Goal: Task Accomplishment & Management: Use online tool/utility

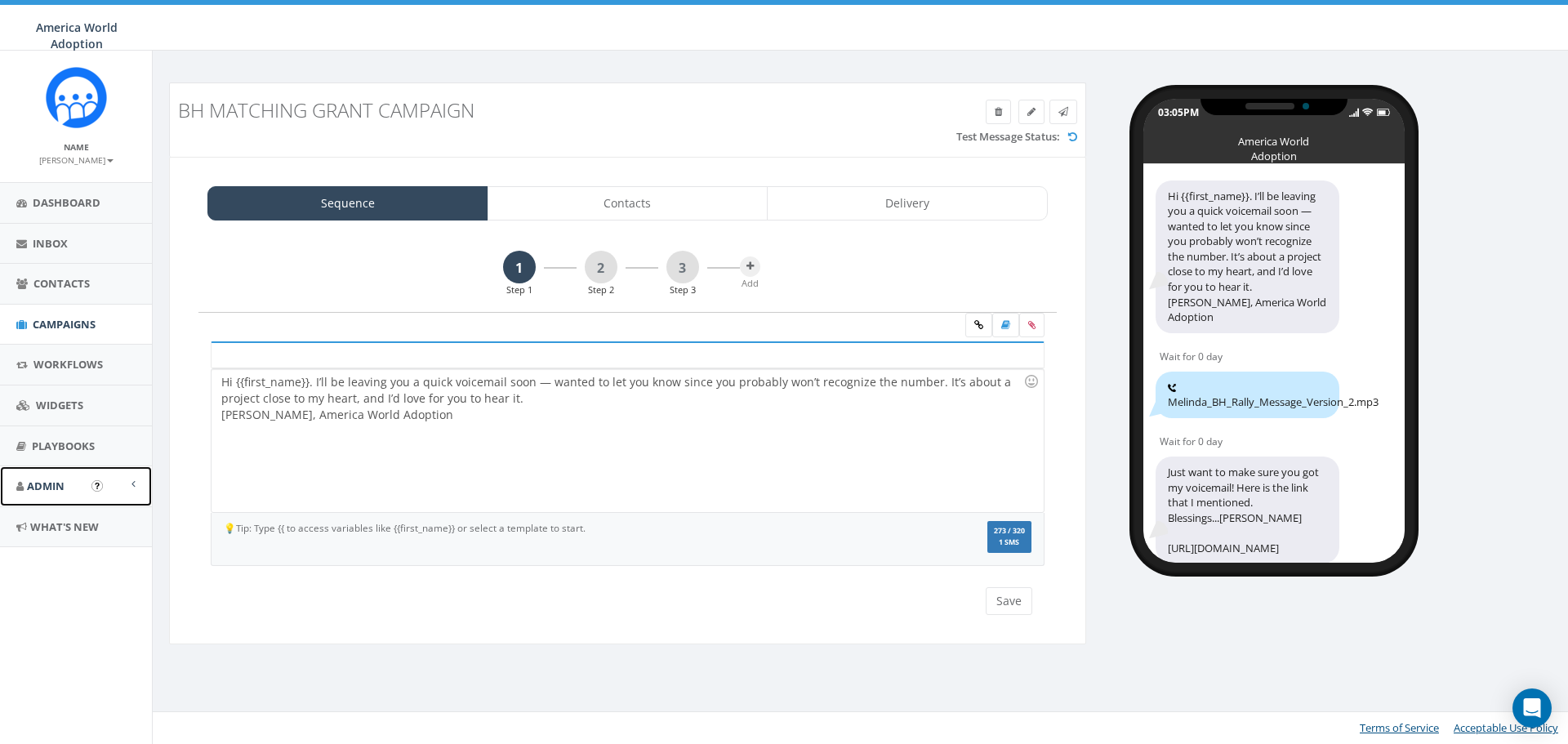
click at [53, 481] on span "Admin" at bounding box center [45, 485] width 38 height 14
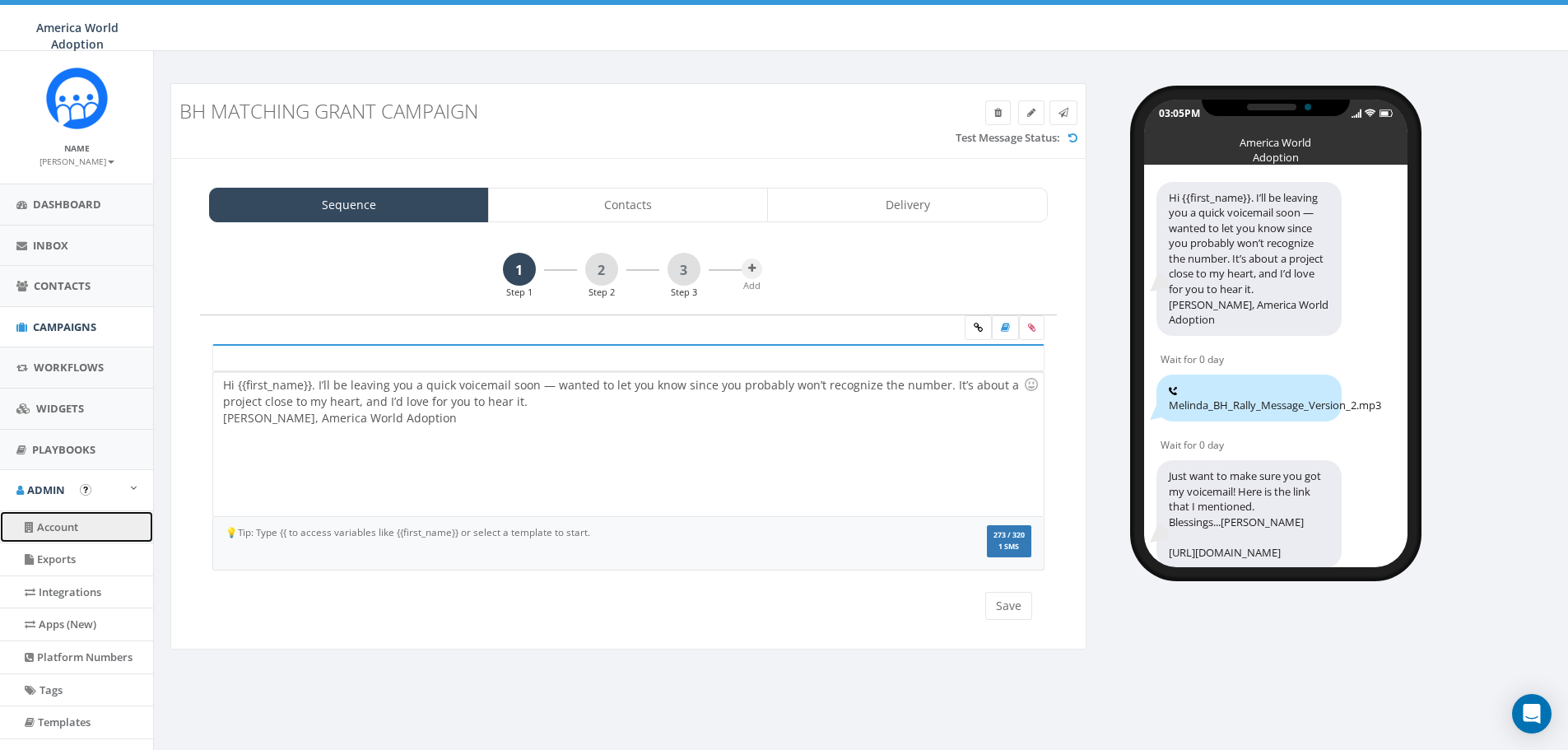
click at [63, 526] on link "Account" at bounding box center [77, 527] width 153 height 32
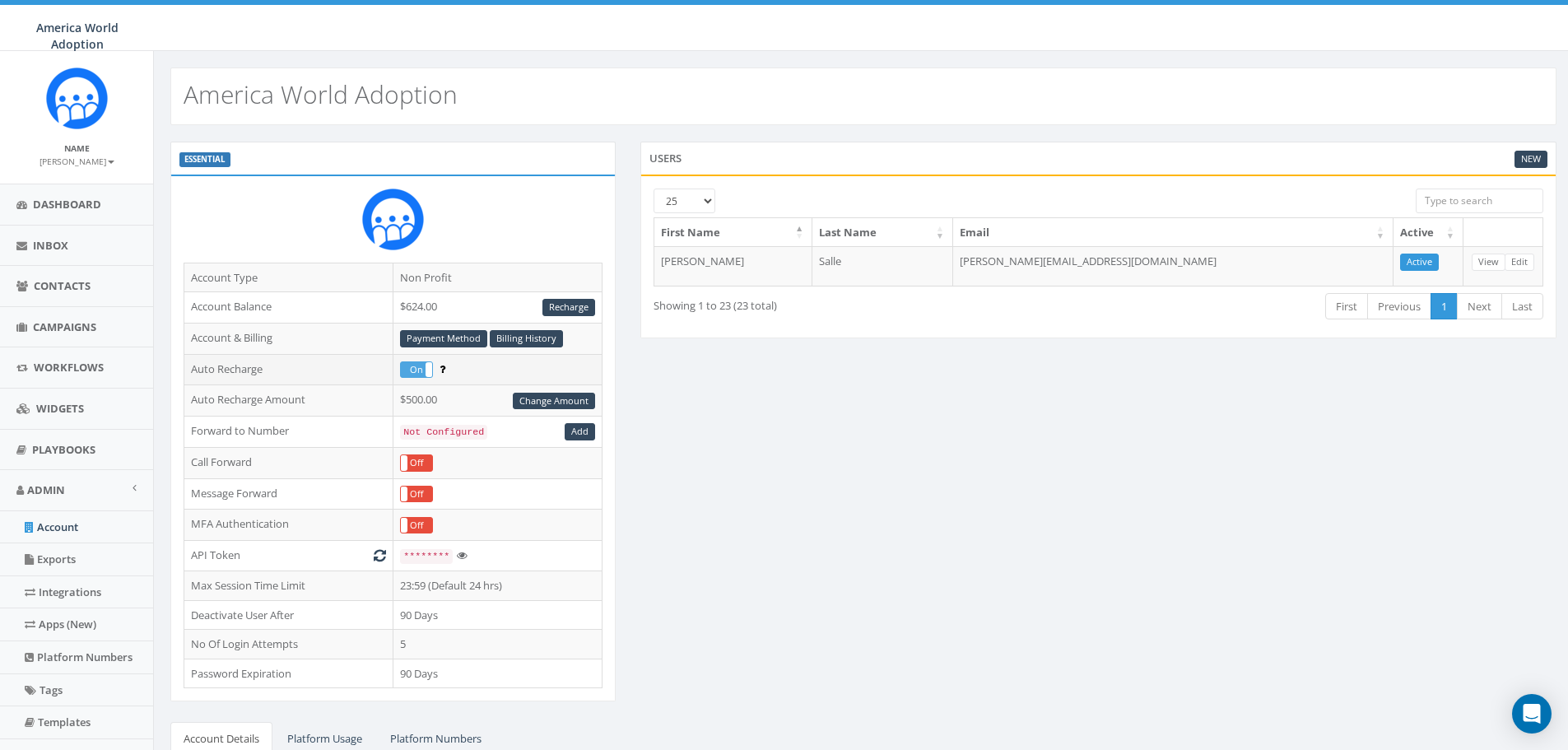
click at [419, 372] on label "On" at bounding box center [416, 371] width 31 height 16
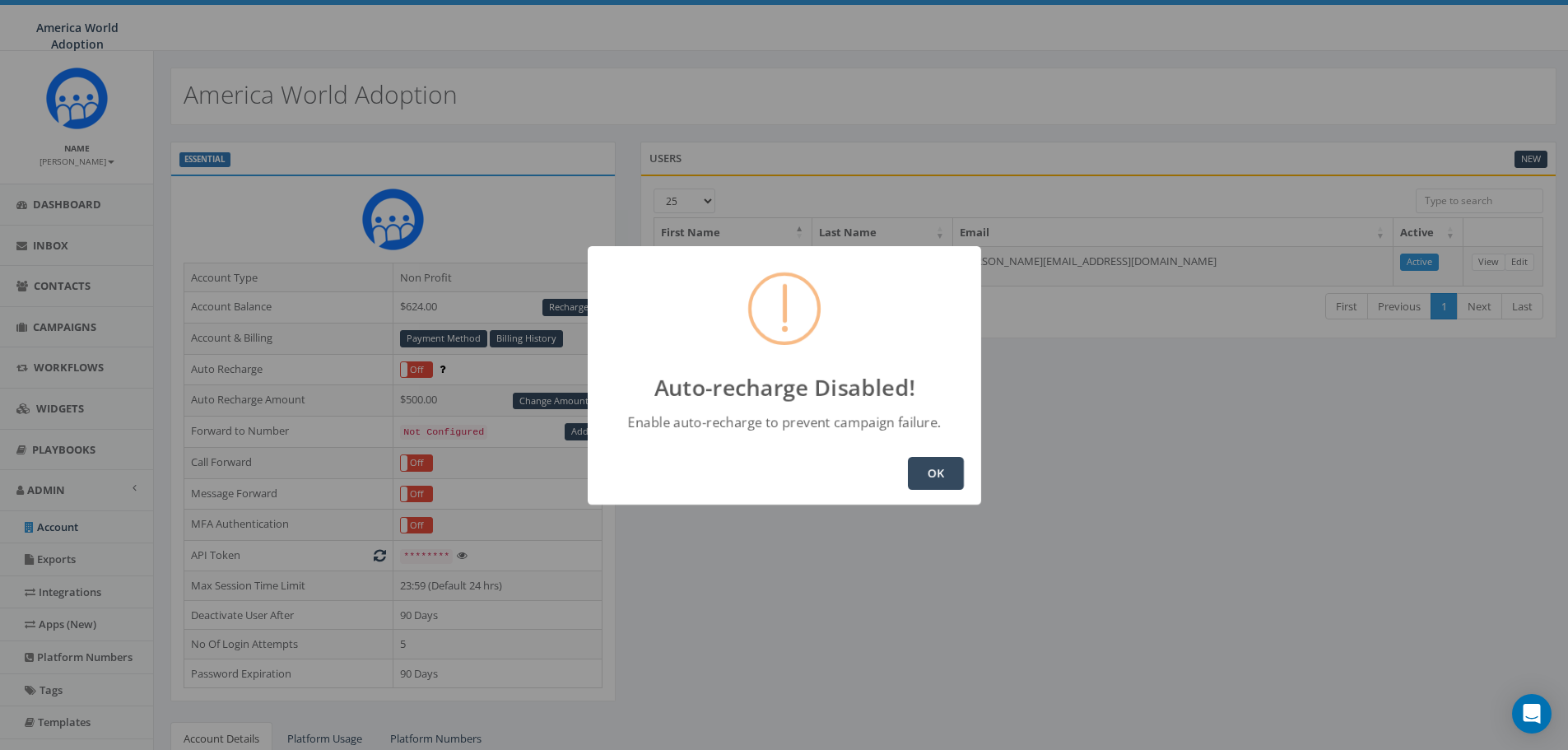
click at [949, 478] on button "OK" at bounding box center [936, 473] width 56 height 33
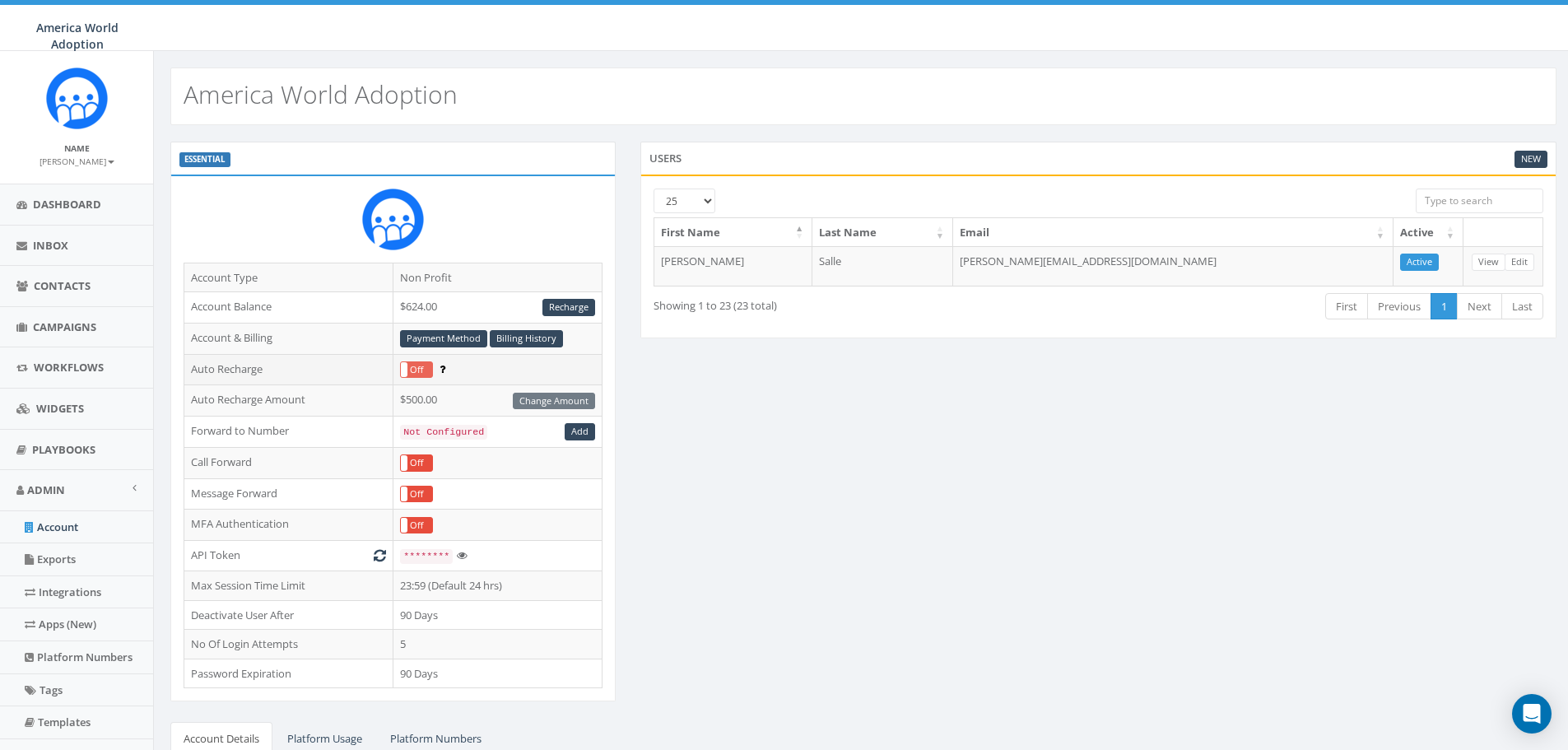
click at [416, 363] on label "Off" at bounding box center [416, 371] width 31 height 16
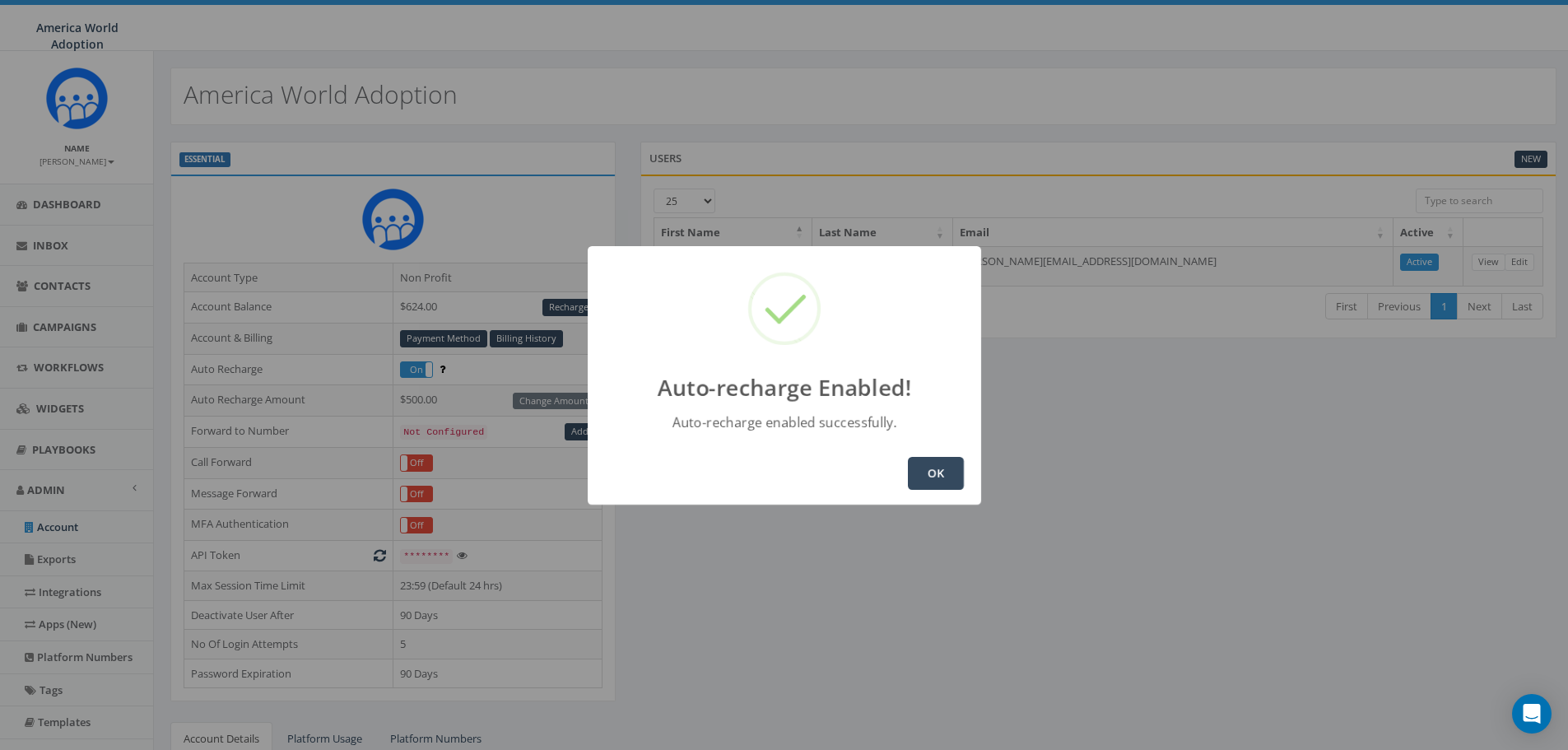
click at [944, 473] on button "OK" at bounding box center [936, 473] width 56 height 33
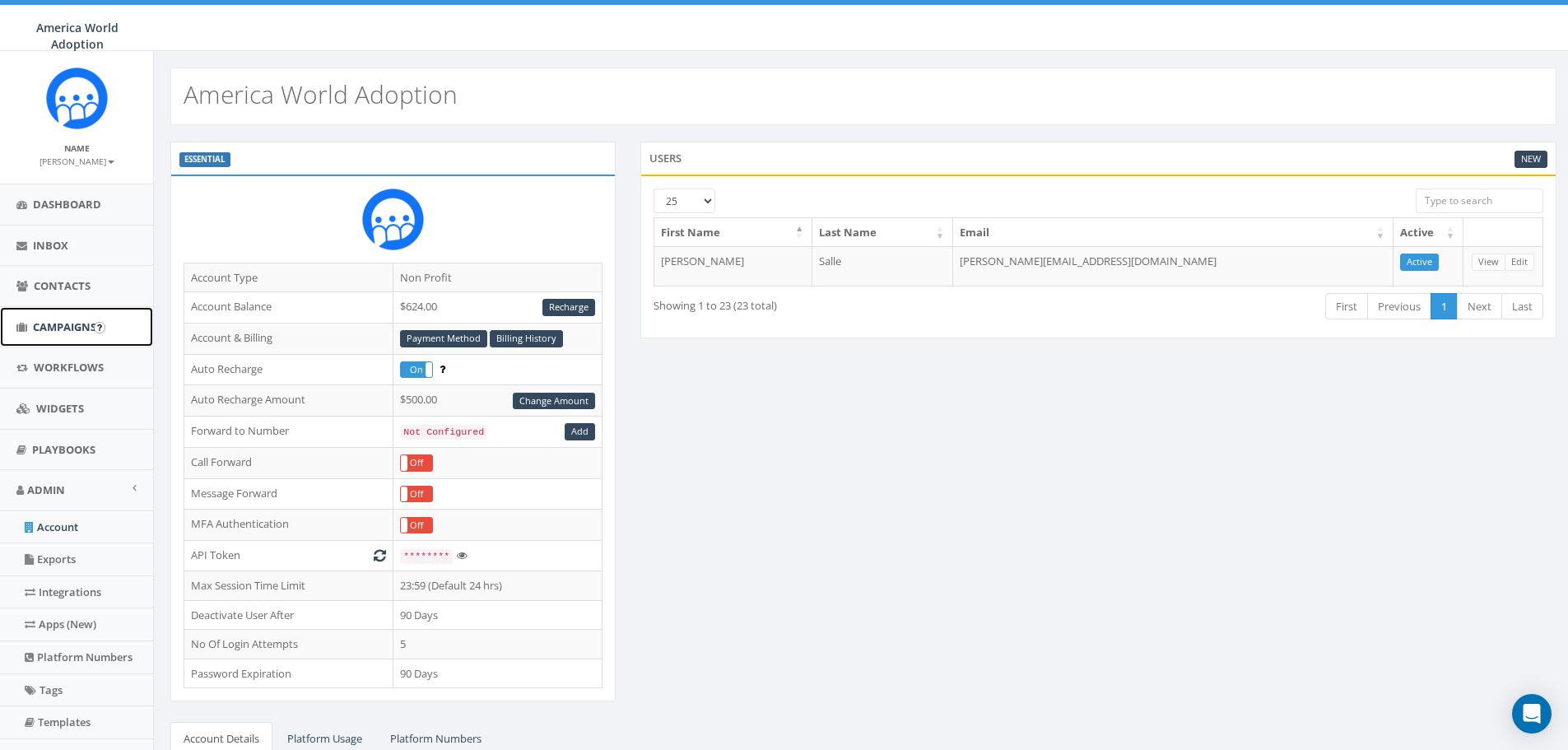
click at [48, 324] on span "Campaigns" at bounding box center [64, 326] width 63 height 15
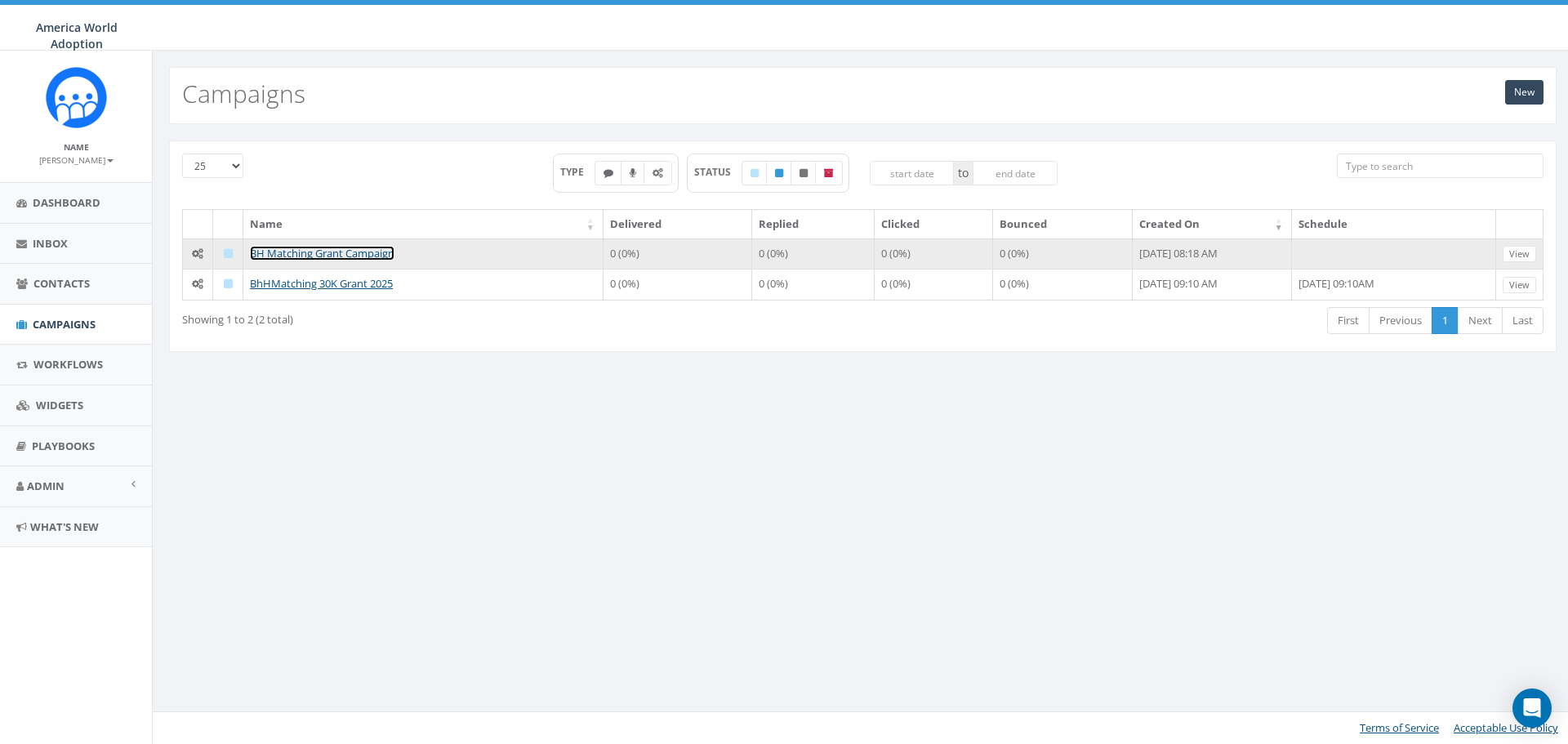
click at [336, 248] on link "BH Matching Grant Campaign" at bounding box center [322, 253] width 144 height 14
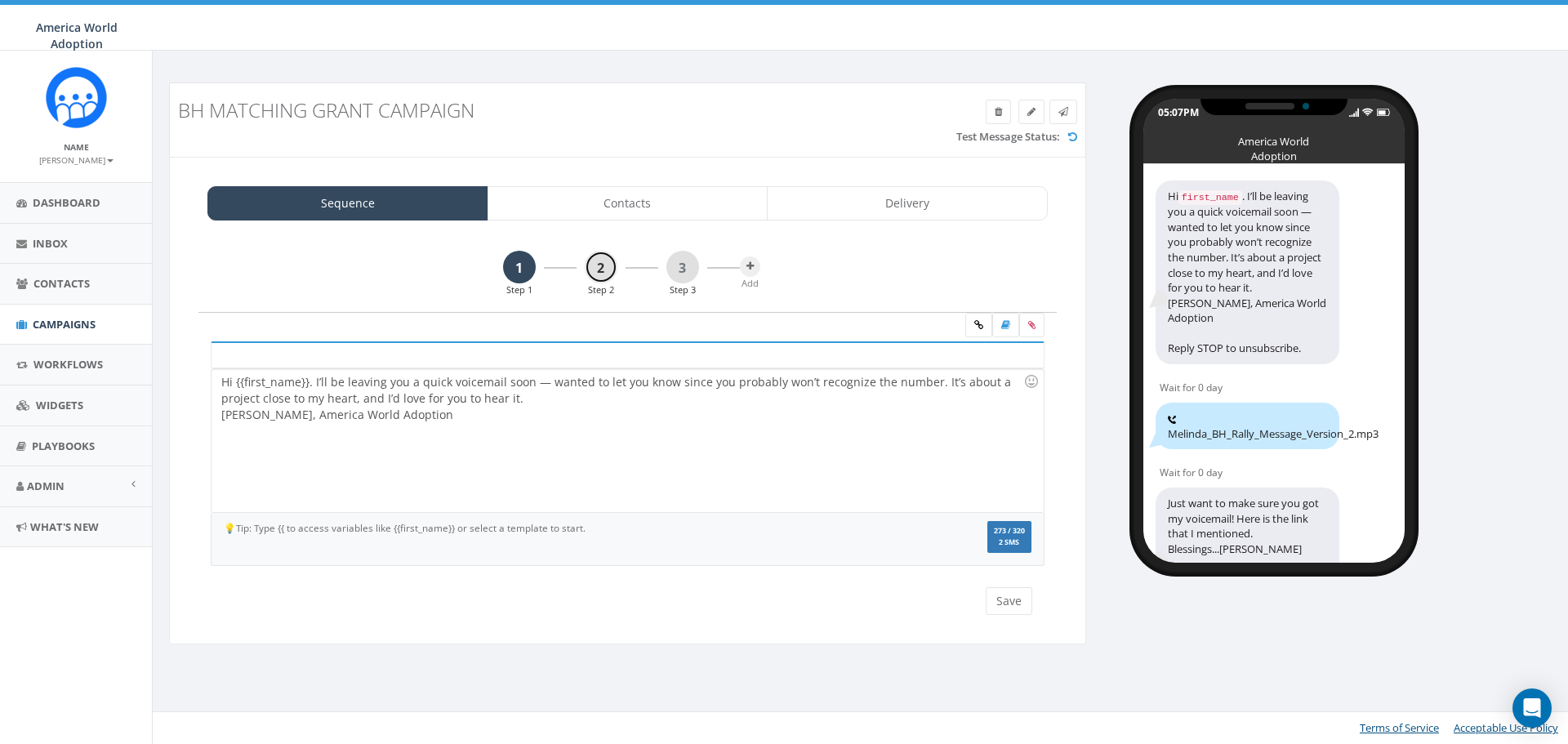
click at [603, 264] on link "2" at bounding box center [601, 268] width 33 height 33
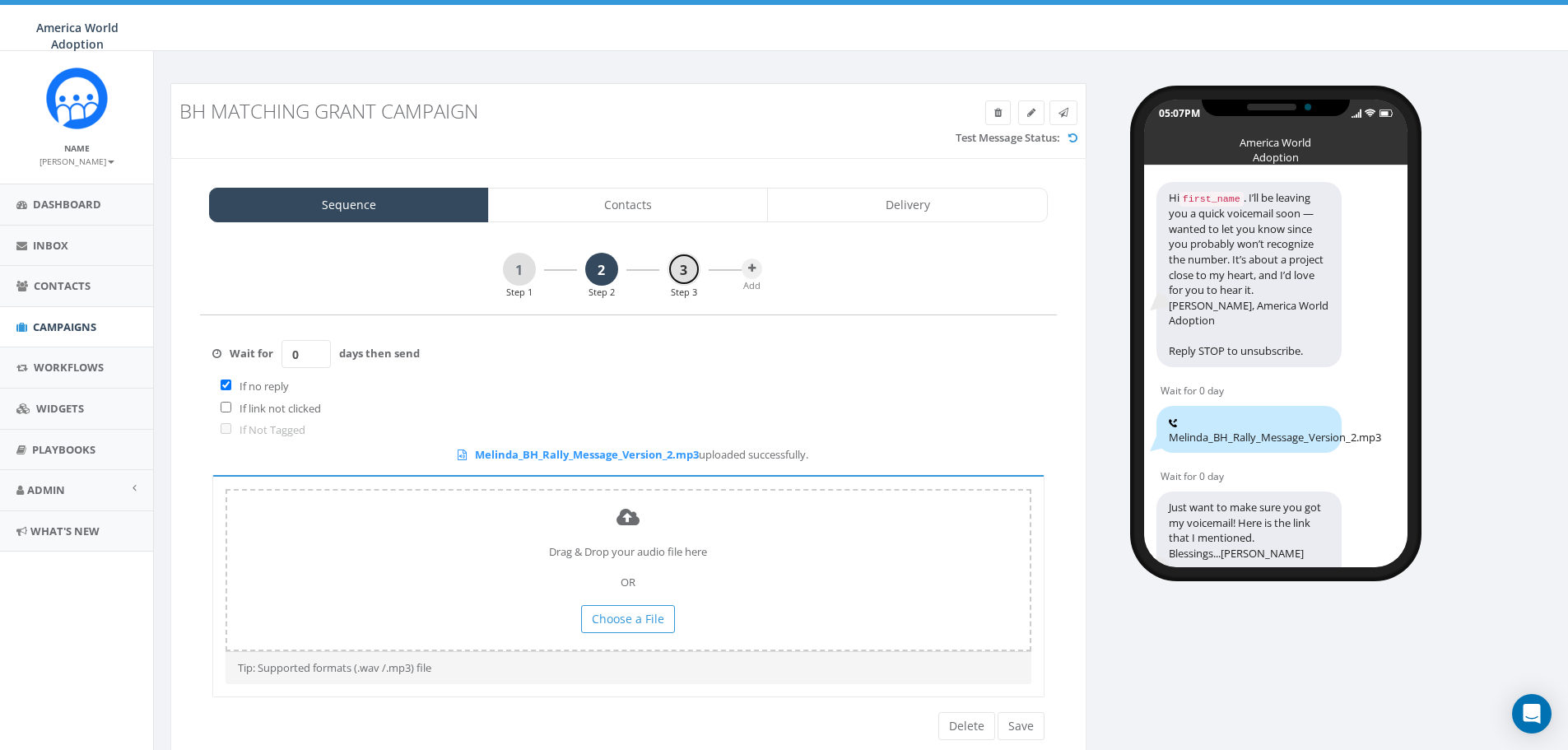
click at [679, 268] on link "3" at bounding box center [684, 270] width 33 height 33
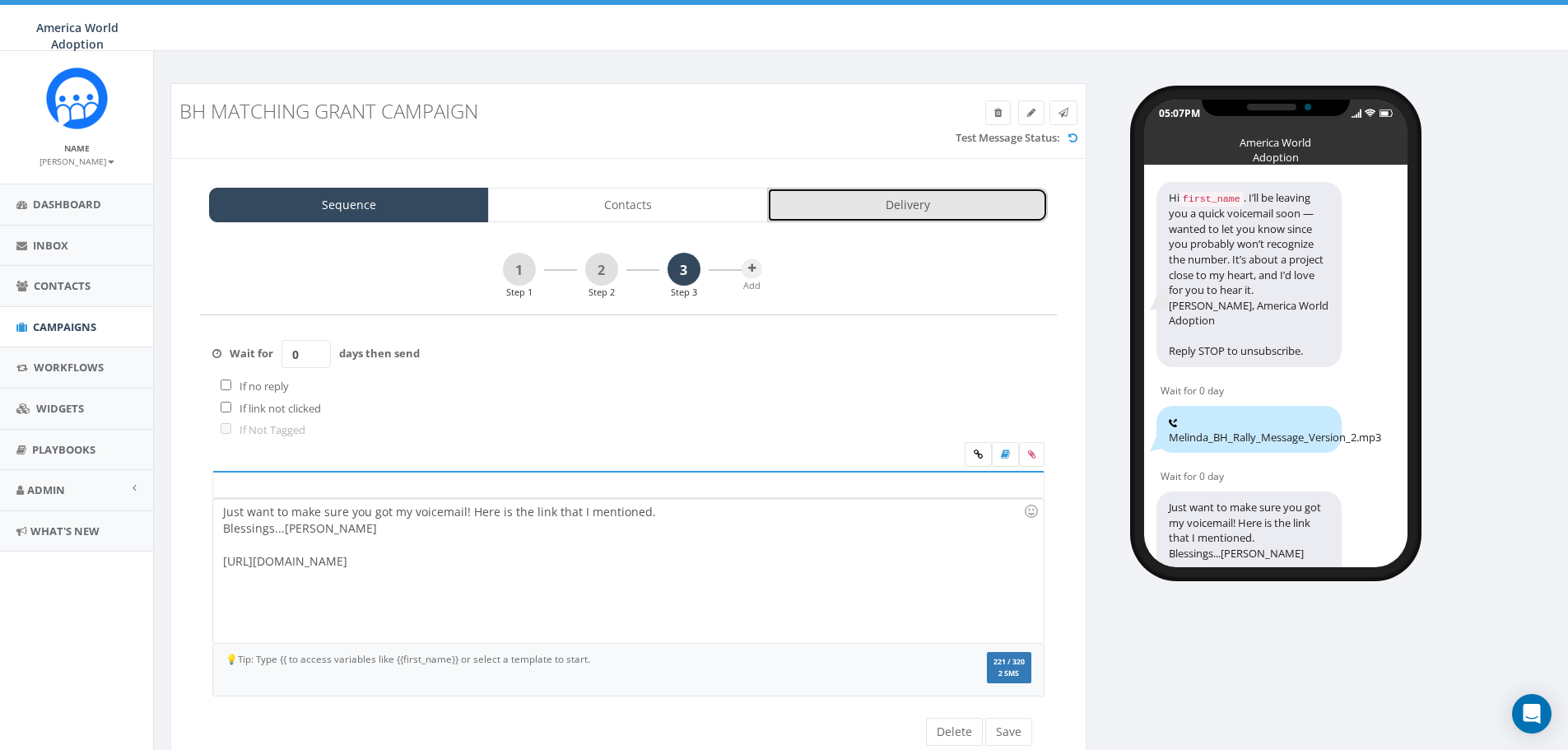
click at [880, 212] on link "Delivery" at bounding box center [907, 206] width 280 height 35
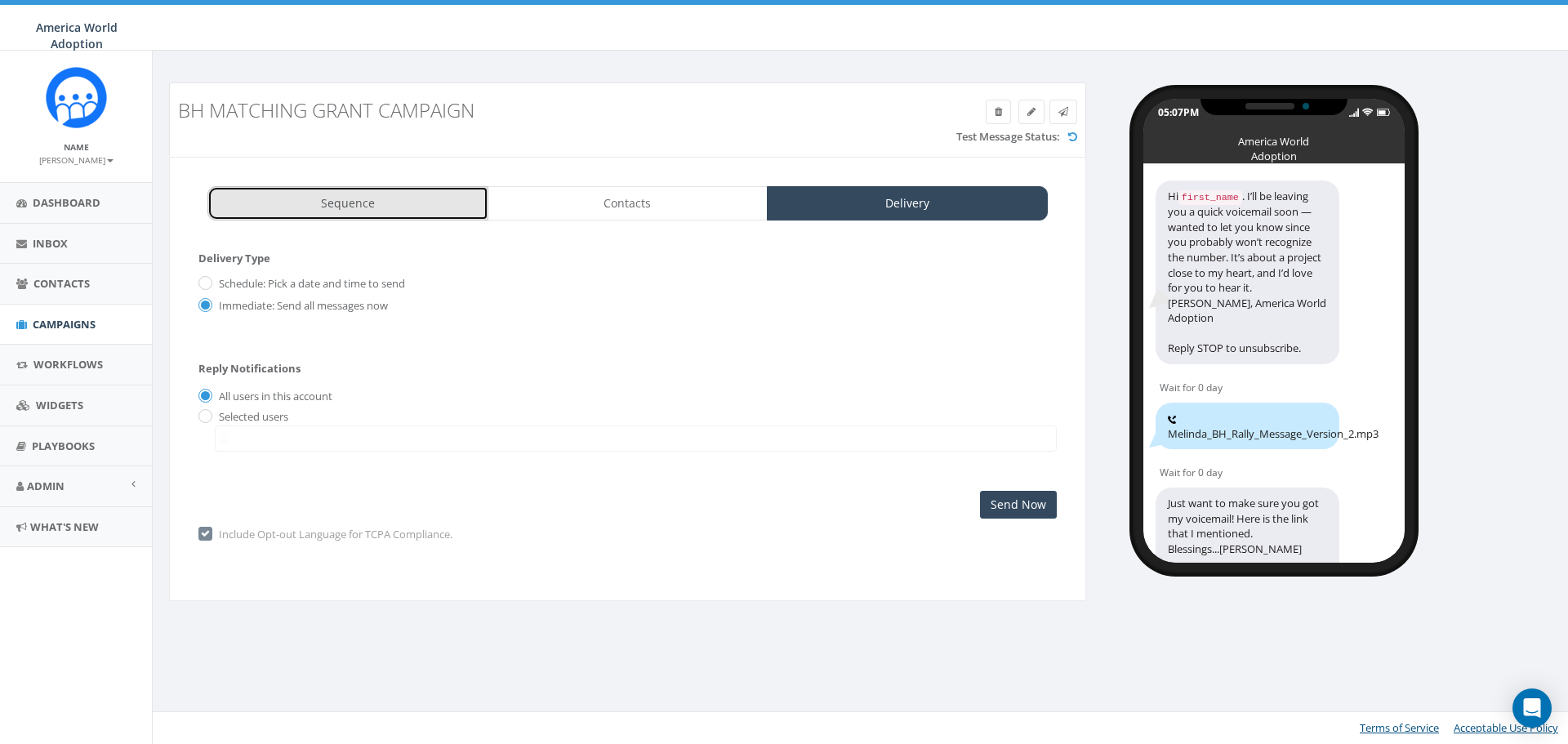
click at [353, 196] on link "Sequence" at bounding box center [348, 204] width 281 height 35
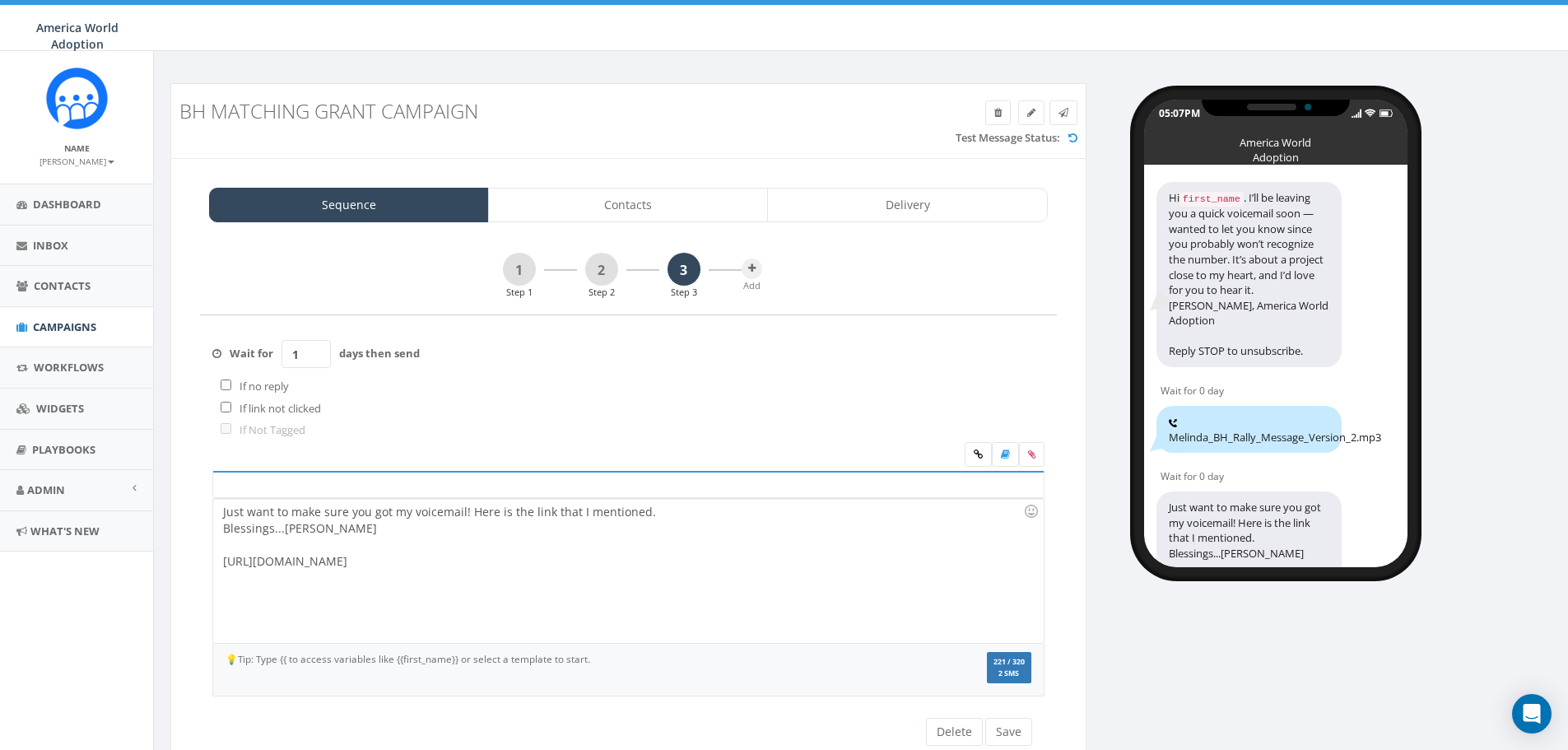
type input "1"
click at [317, 350] on input "1" at bounding box center [305, 354] width 49 height 28
click at [1000, 730] on button "Save" at bounding box center [1008, 732] width 47 height 28
click at [923, 201] on link "Delivery" at bounding box center [907, 206] width 280 height 35
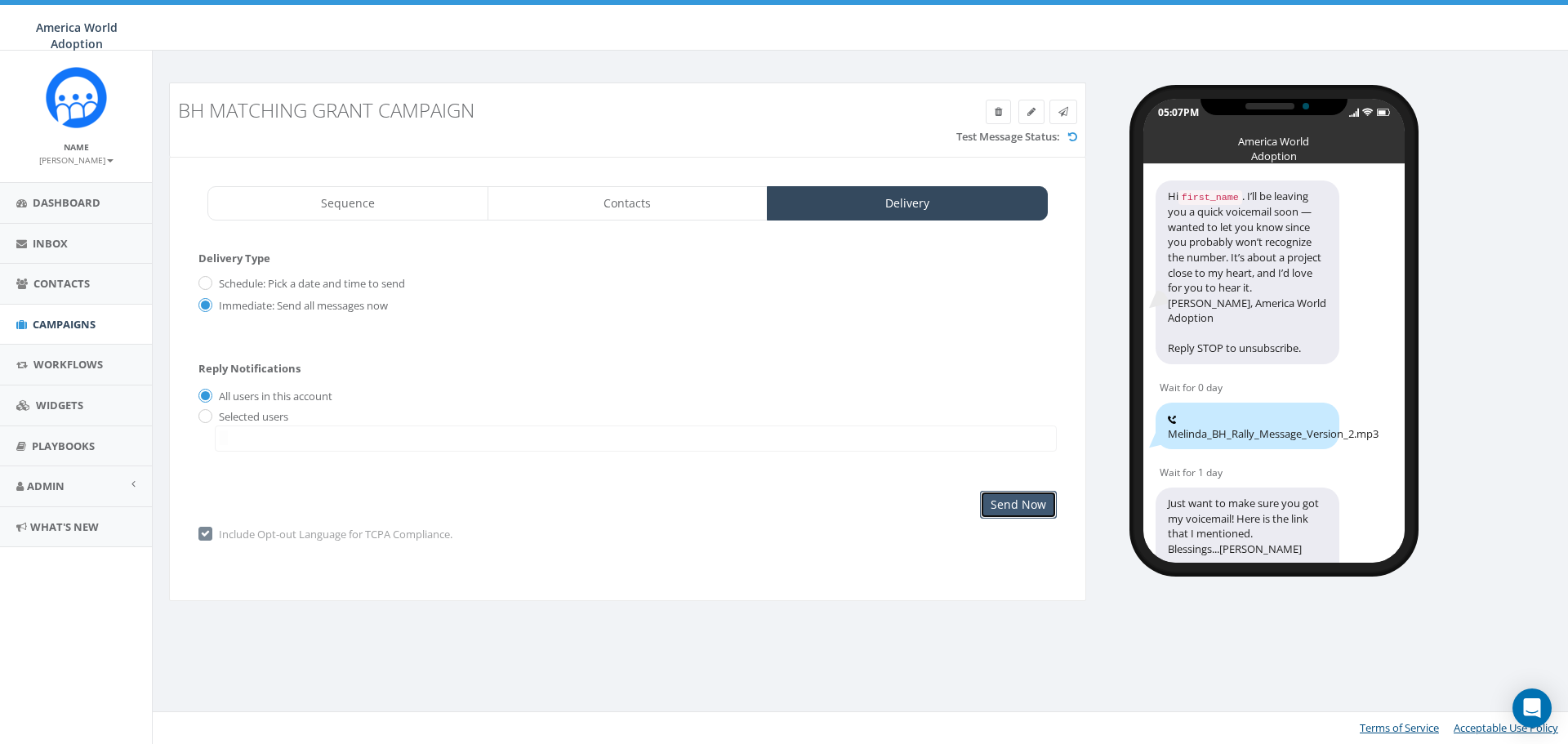
click at [1040, 503] on input "Send Now" at bounding box center [1019, 504] width 77 height 28
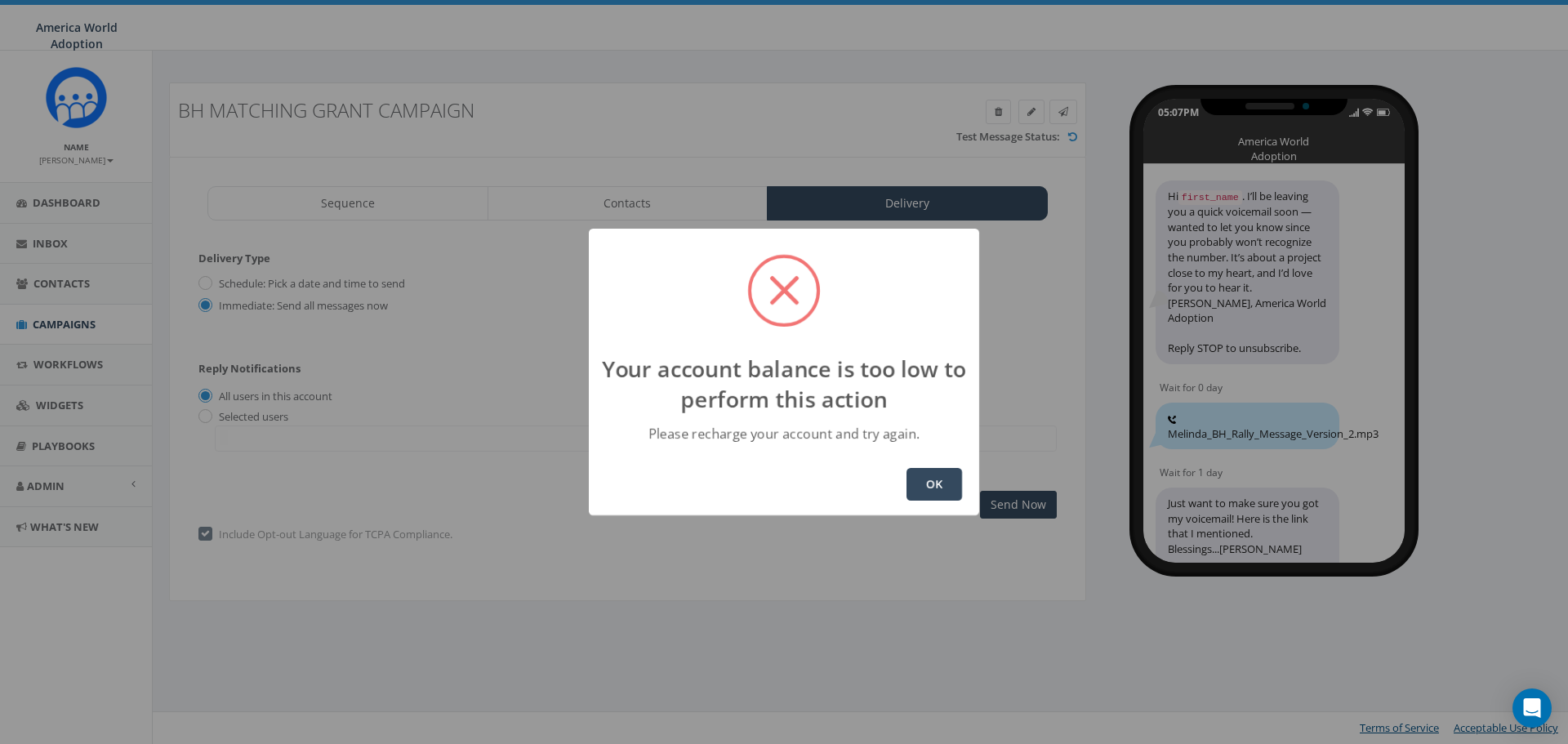
click at [932, 481] on button "OK" at bounding box center [934, 484] width 56 height 33
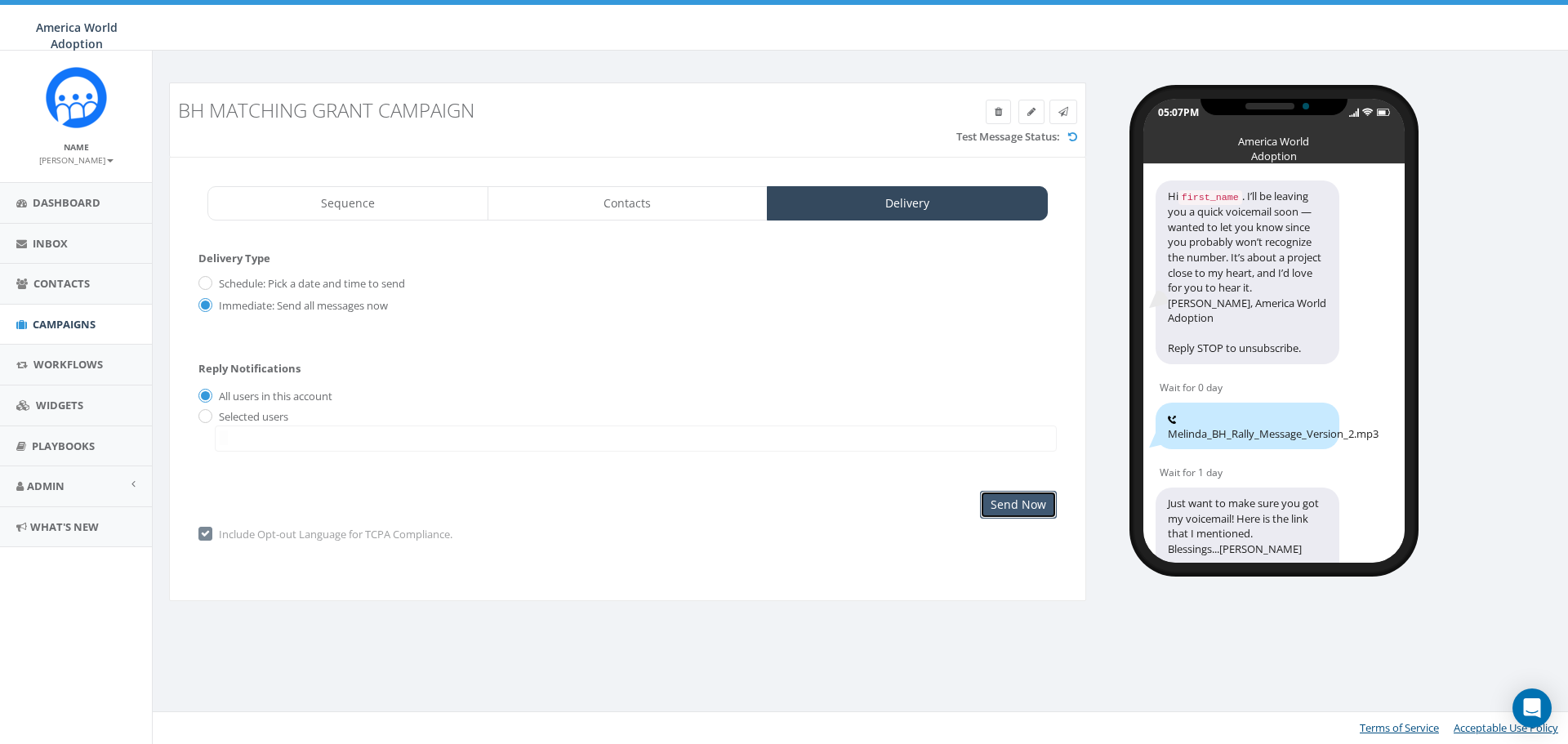
click at [1021, 512] on input "Send Now" at bounding box center [1019, 504] width 77 height 28
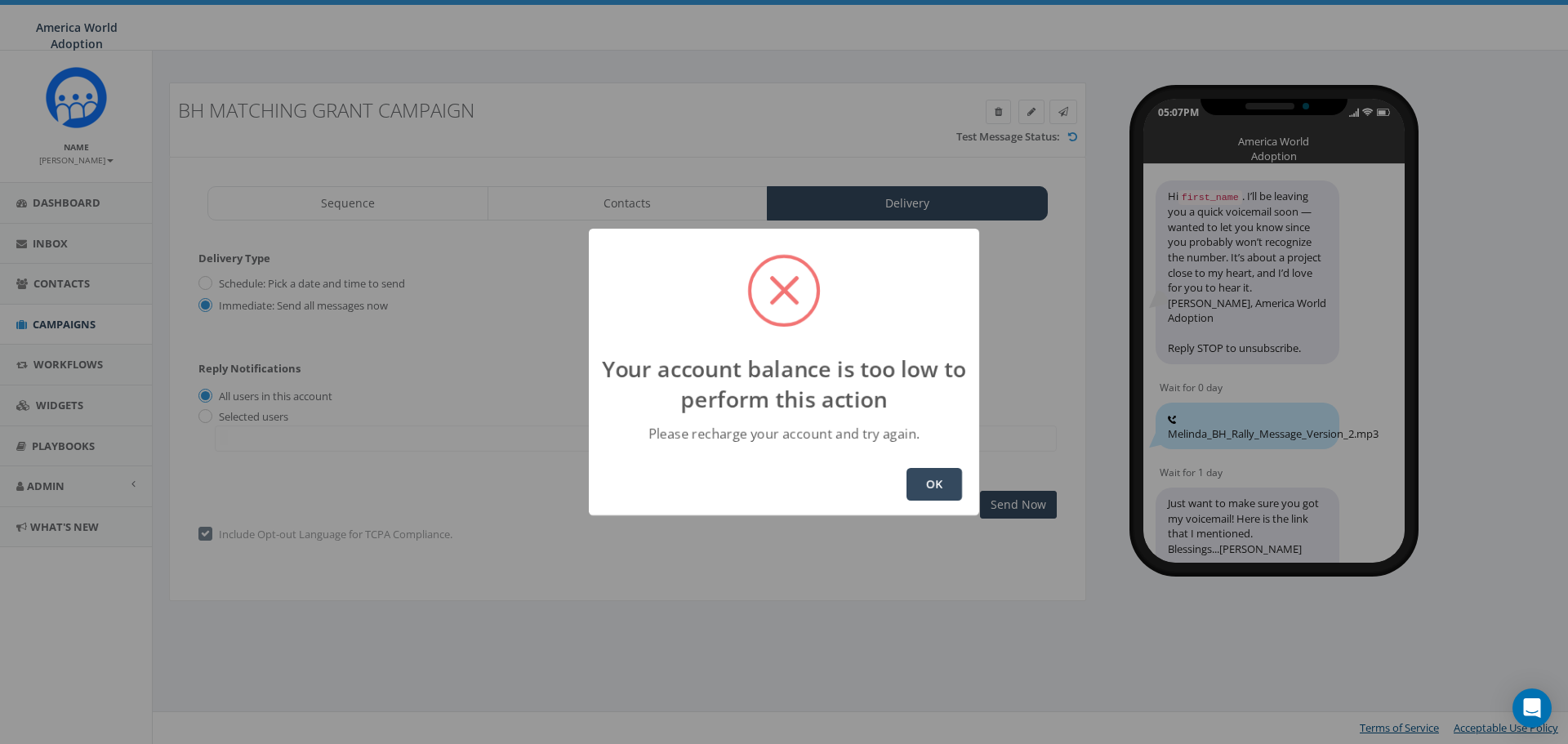
click at [934, 478] on button "OK" at bounding box center [934, 484] width 56 height 33
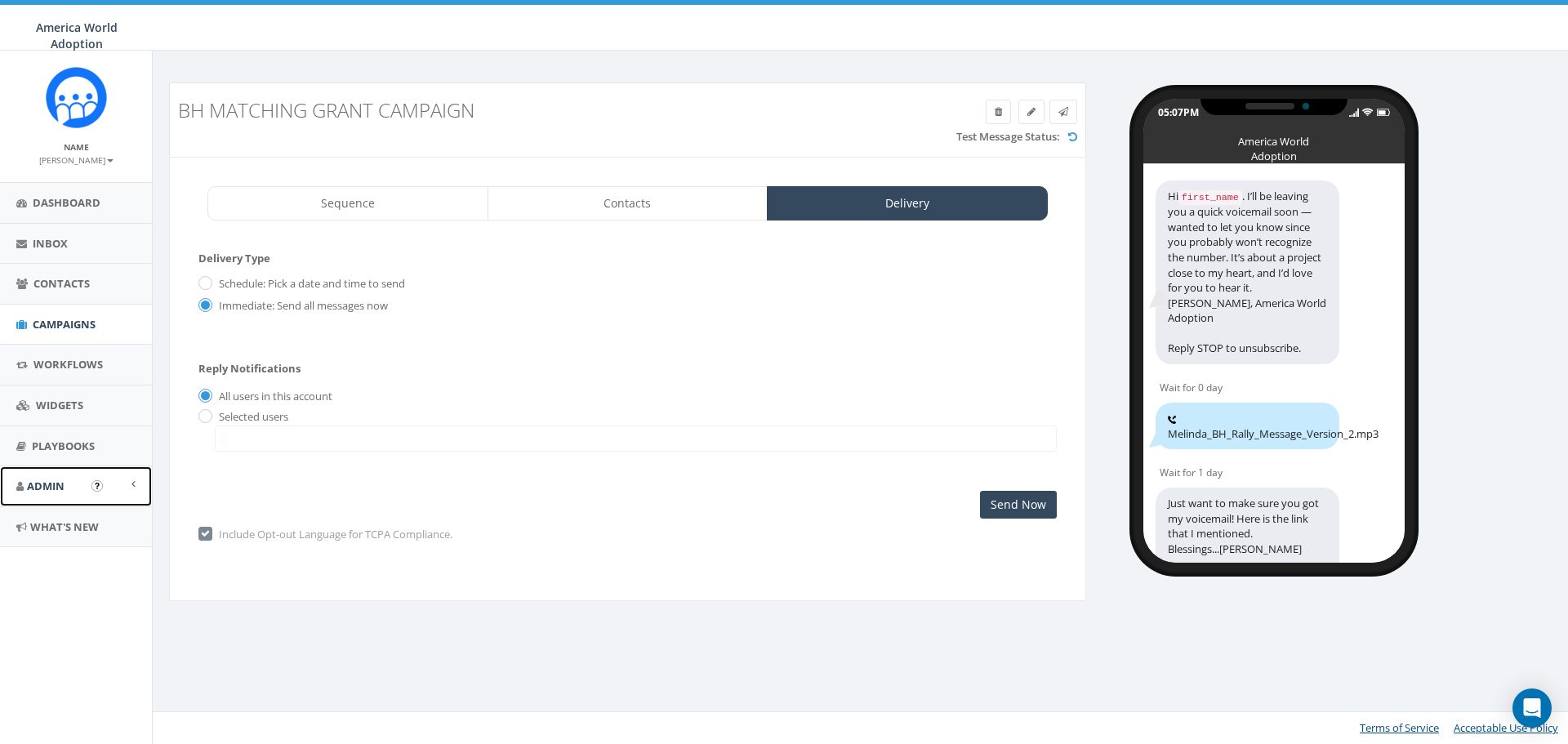
click at [61, 494] on span "Admin" at bounding box center [45, 485] width 38 height 14
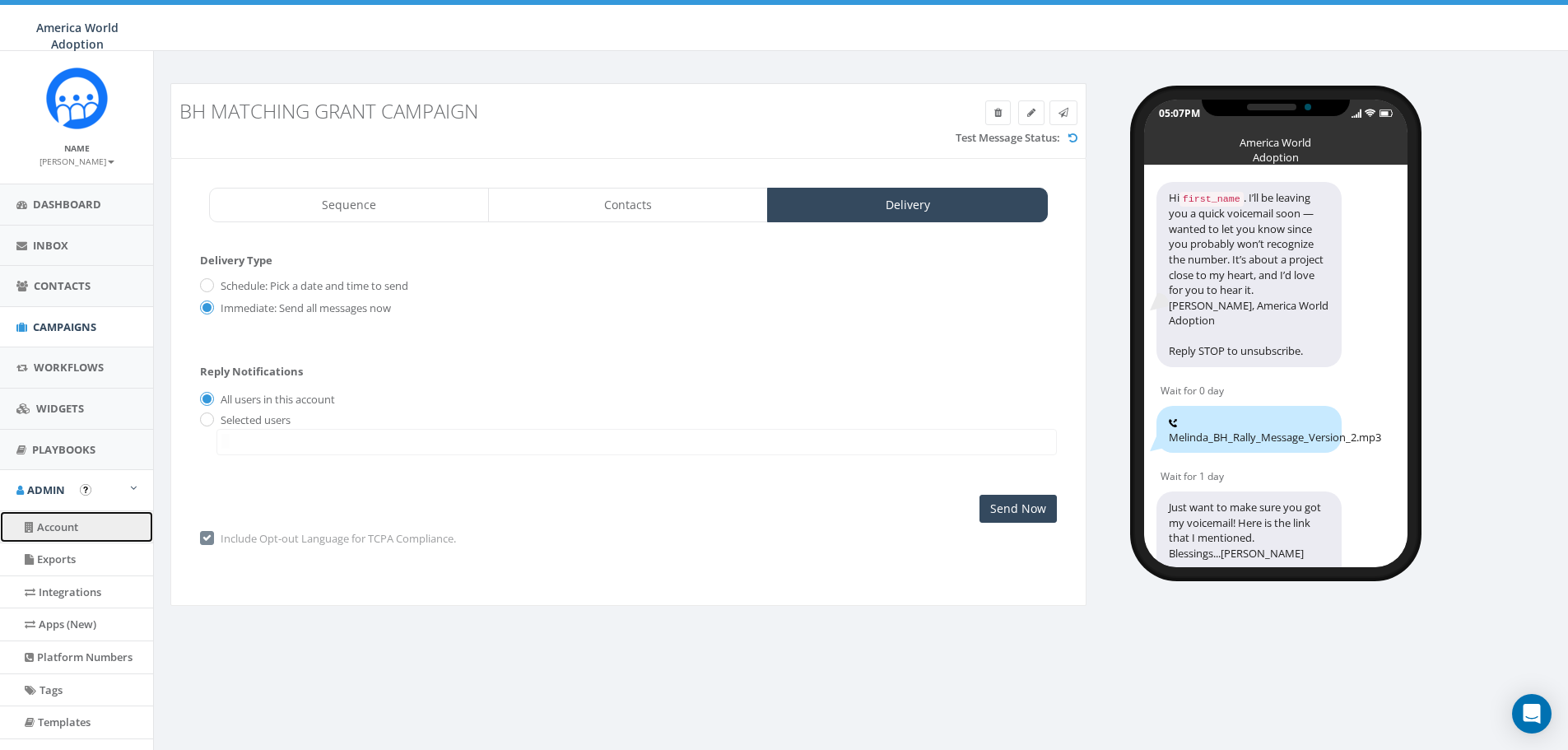
click at [73, 527] on link "Account" at bounding box center [77, 527] width 153 height 32
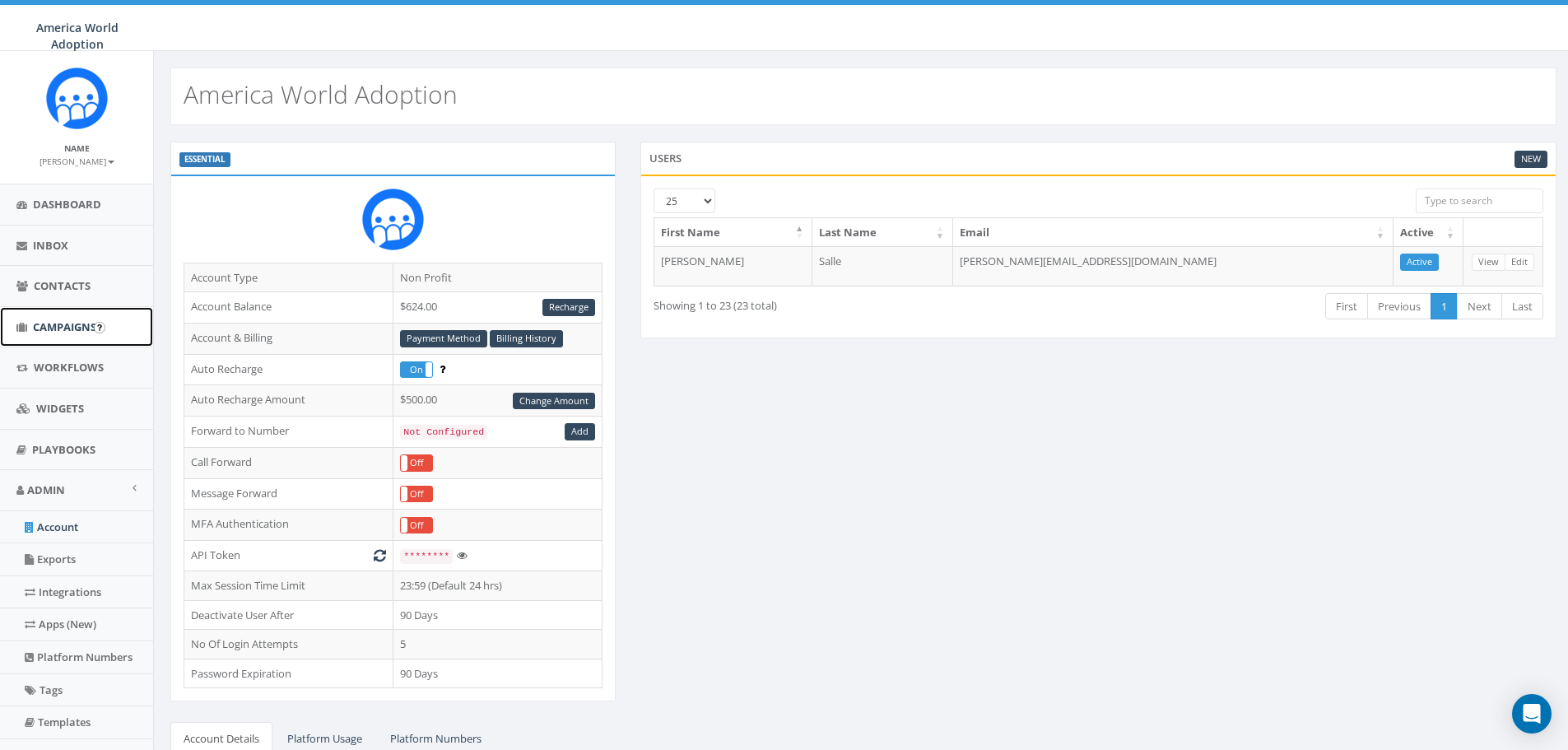
click at [81, 321] on span "Campaigns" at bounding box center [64, 326] width 63 height 15
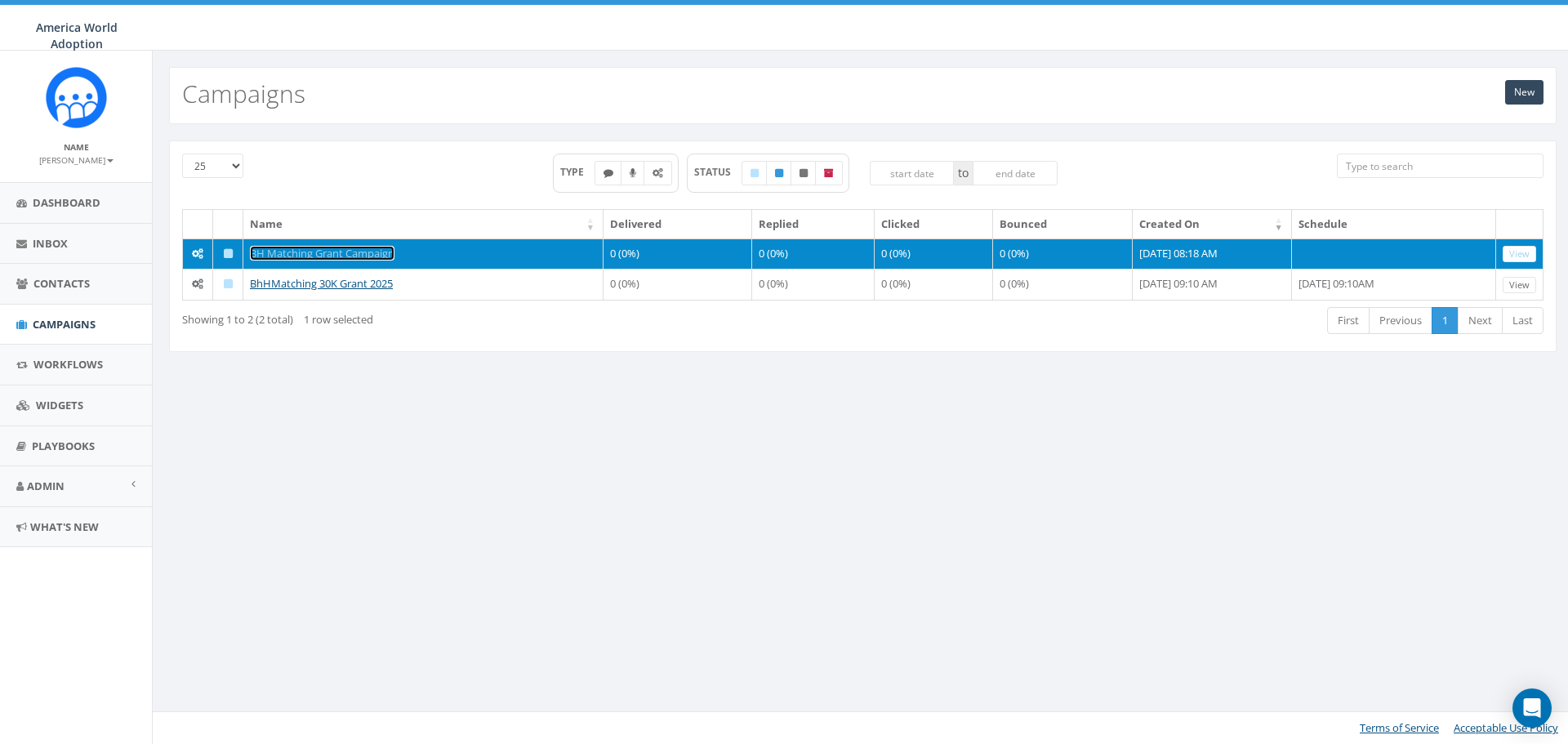
click at [347, 253] on link "BH Matching Grant Campaign" at bounding box center [322, 253] width 144 height 14
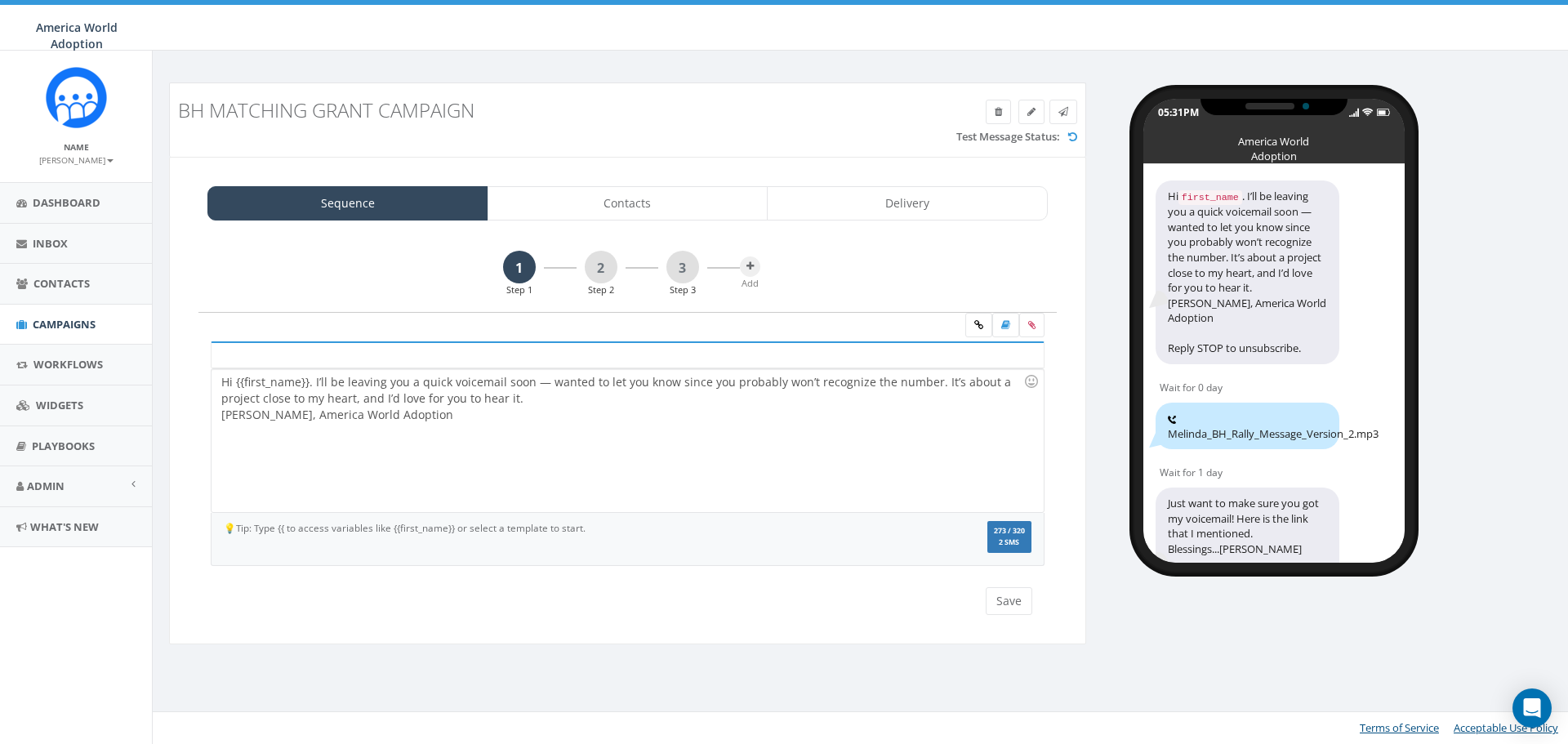
select select
click at [895, 202] on link "Delivery" at bounding box center [907, 204] width 281 height 35
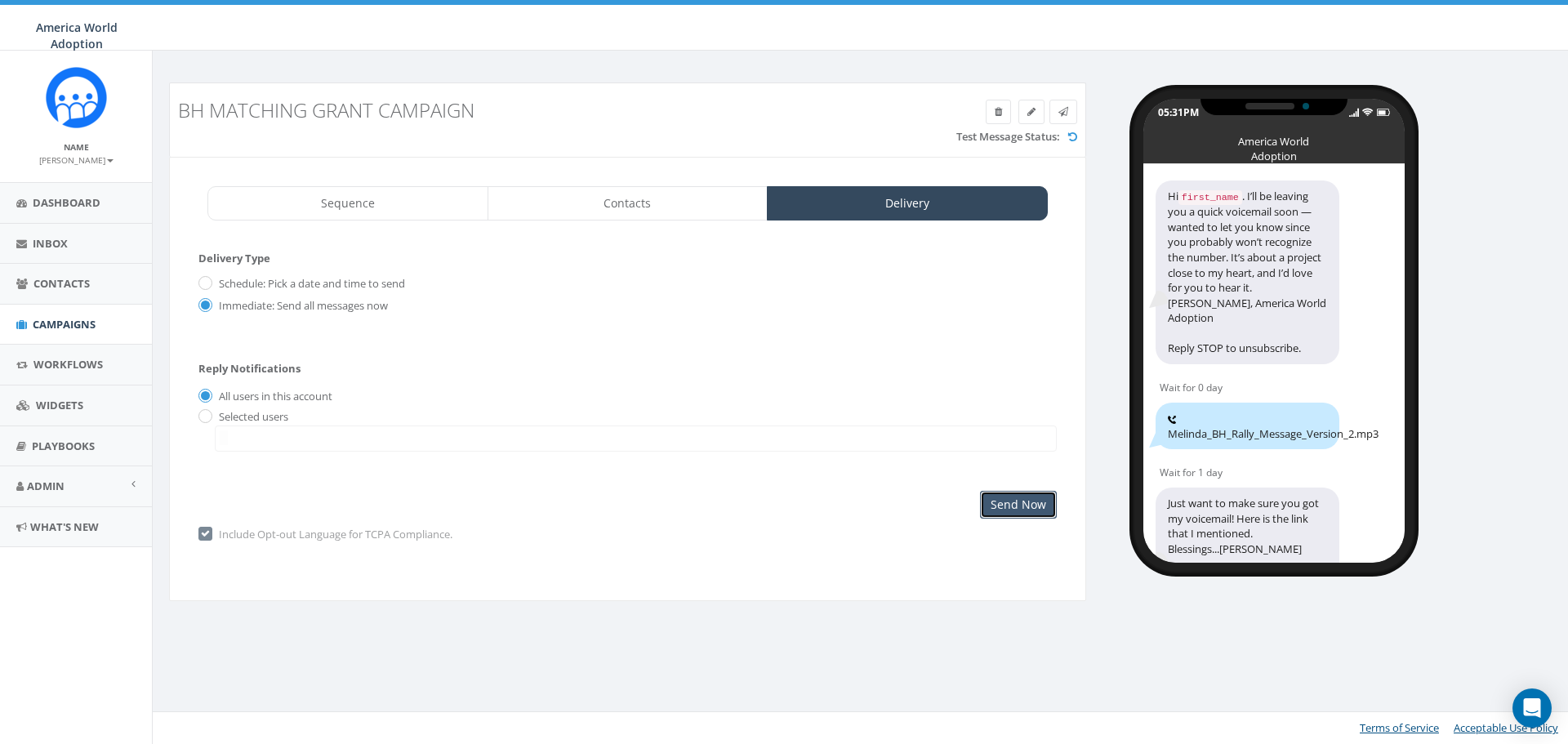
click at [1024, 500] on input "Send Now" at bounding box center [1019, 504] width 77 height 28
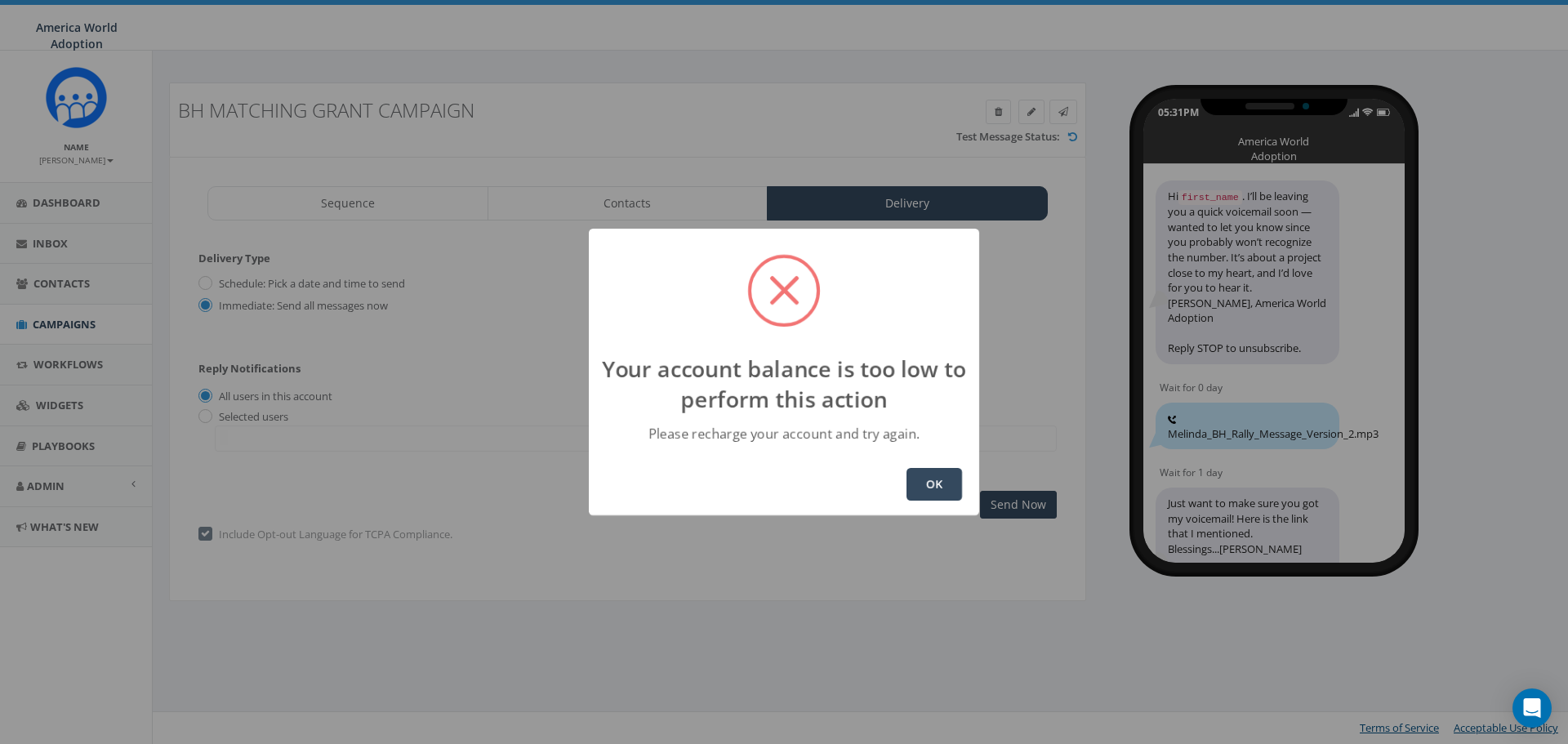
click at [931, 482] on button "OK" at bounding box center [934, 484] width 56 height 33
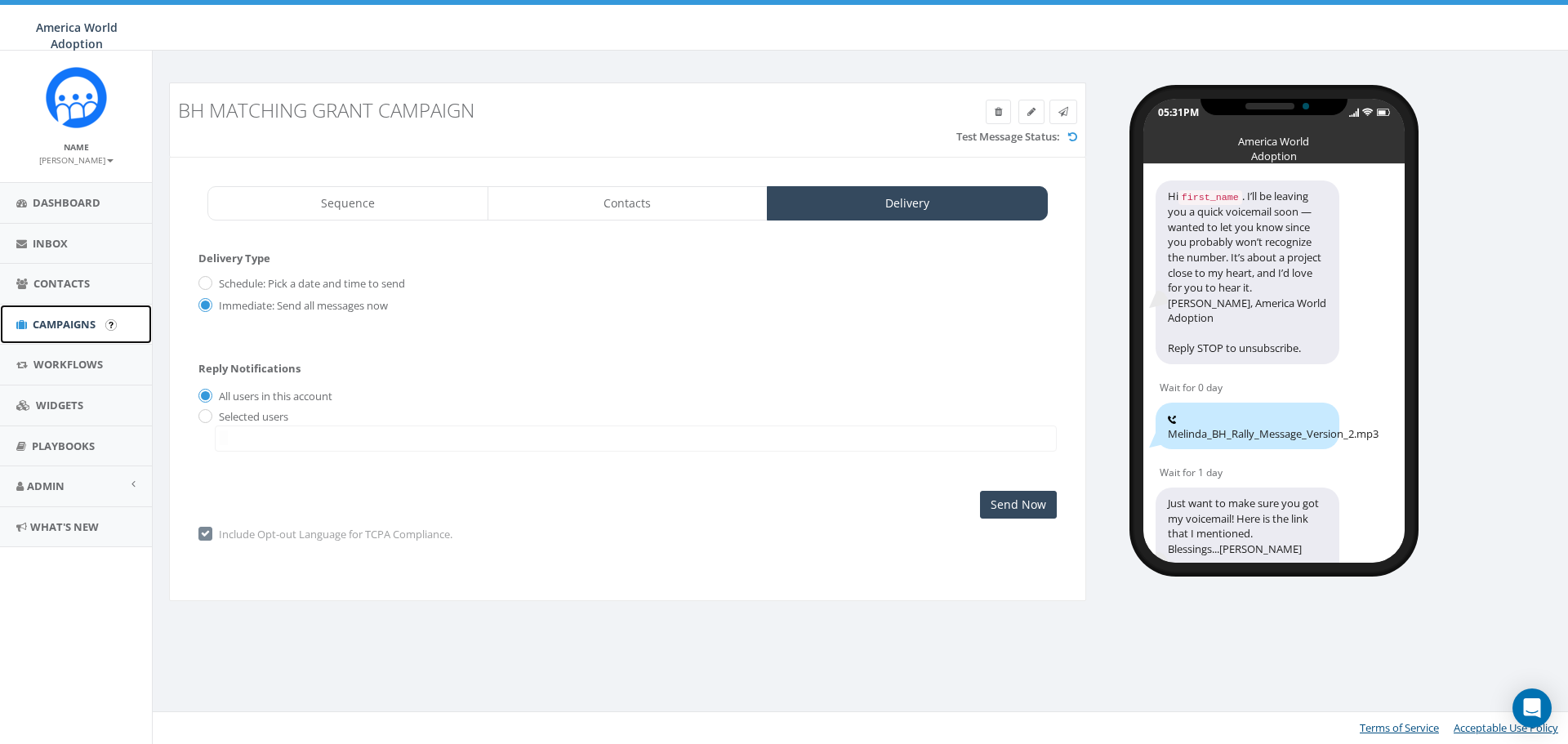
click at [77, 321] on span "Campaigns" at bounding box center [63, 323] width 63 height 14
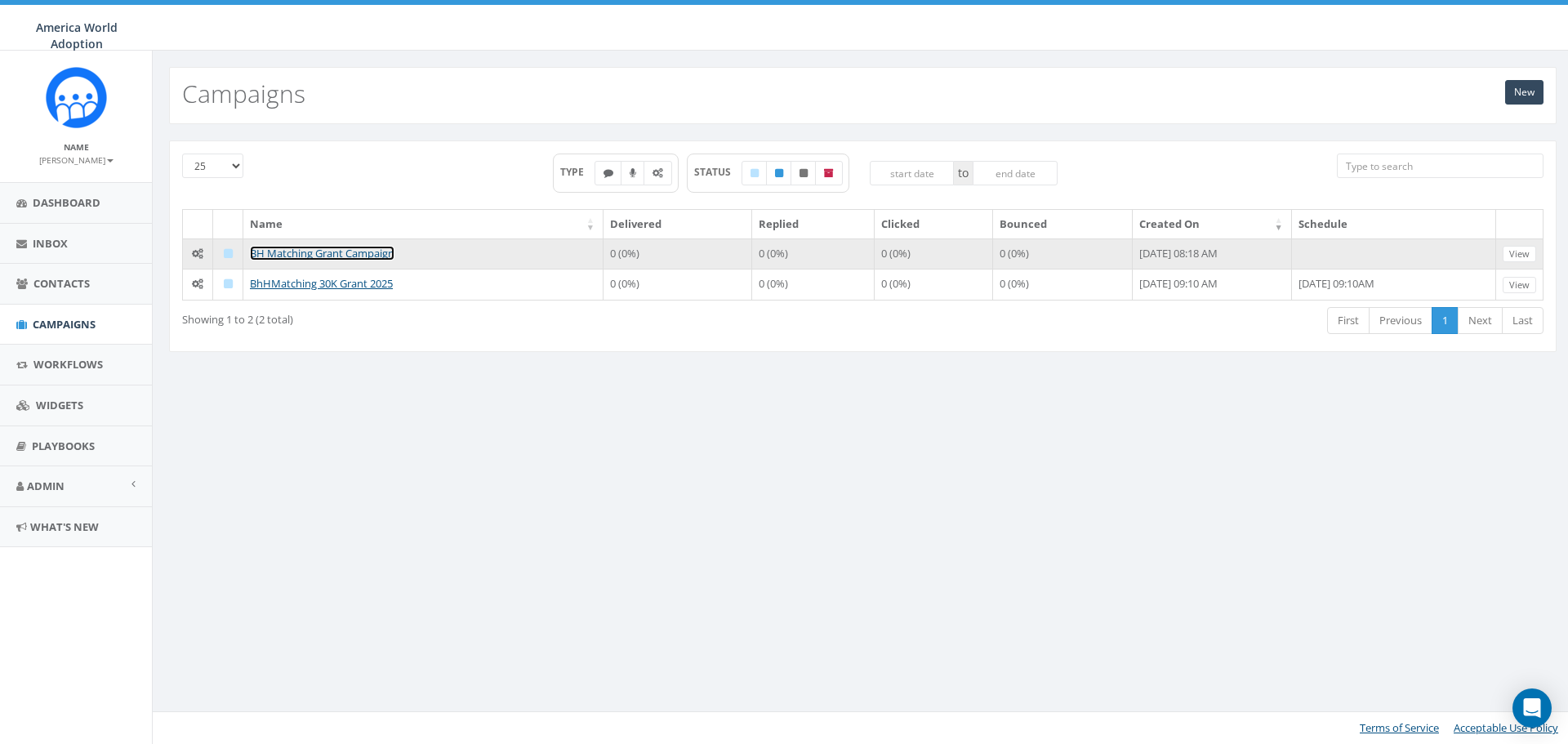
click at [316, 252] on link "BH Matching Grant Campaign" at bounding box center [322, 253] width 144 height 14
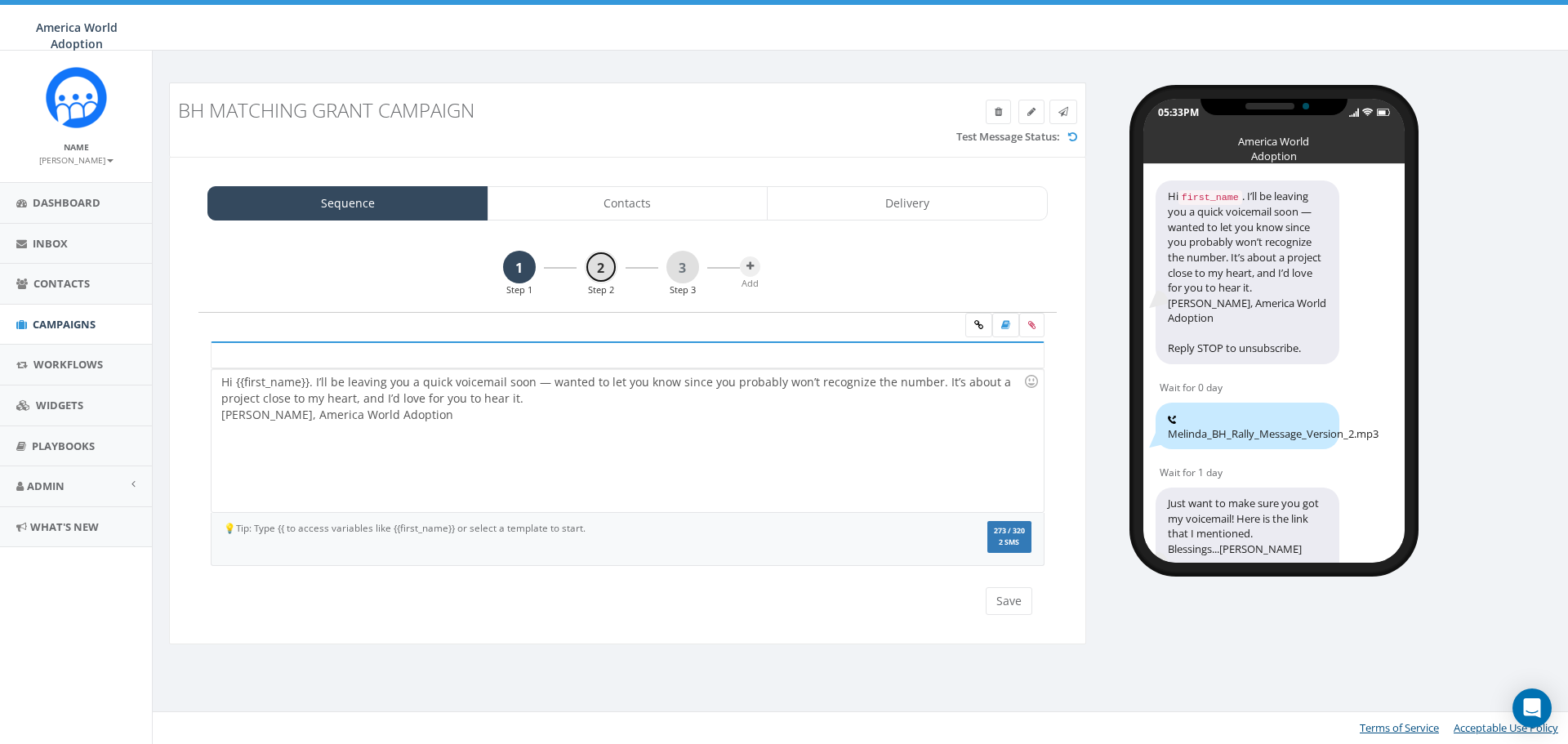
click at [599, 262] on link "2" at bounding box center [601, 268] width 33 height 33
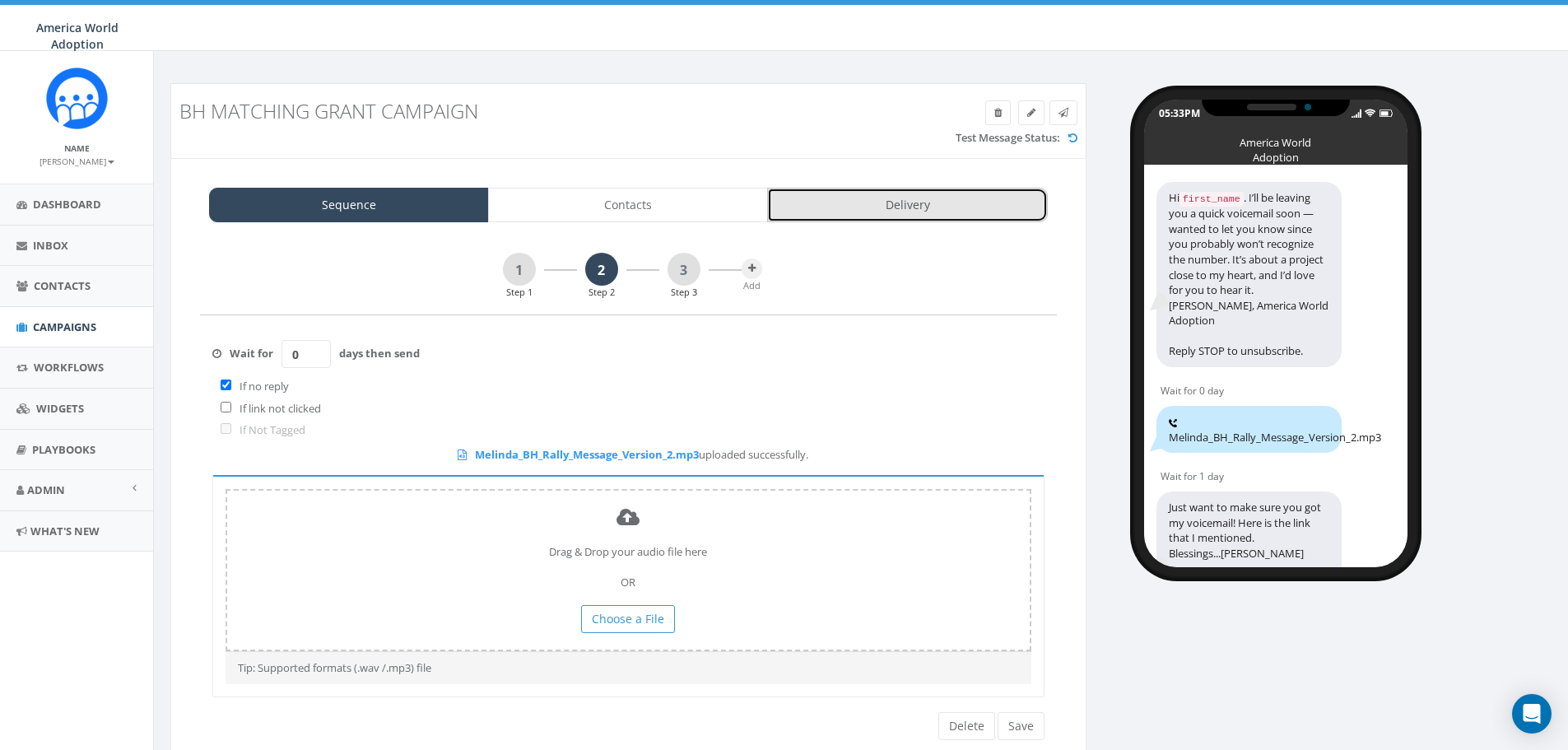
click at [928, 208] on link "Delivery" at bounding box center [907, 206] width 280 height 35
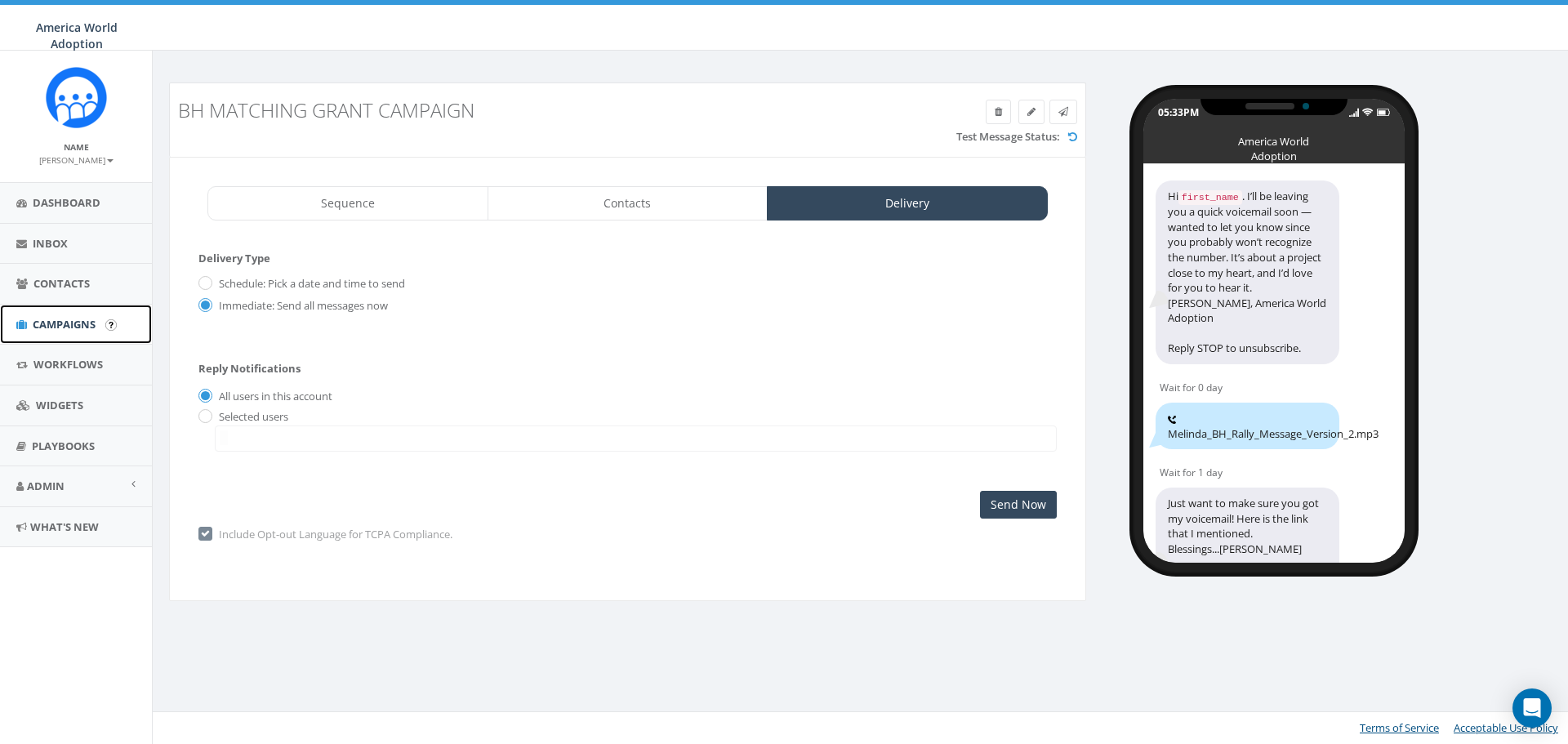
click at [51, 329] on span "Campaigns" at bounding box center [63, 323] width 63 height 14
